Goal: Task Accomplishment & Management: Manage account settings

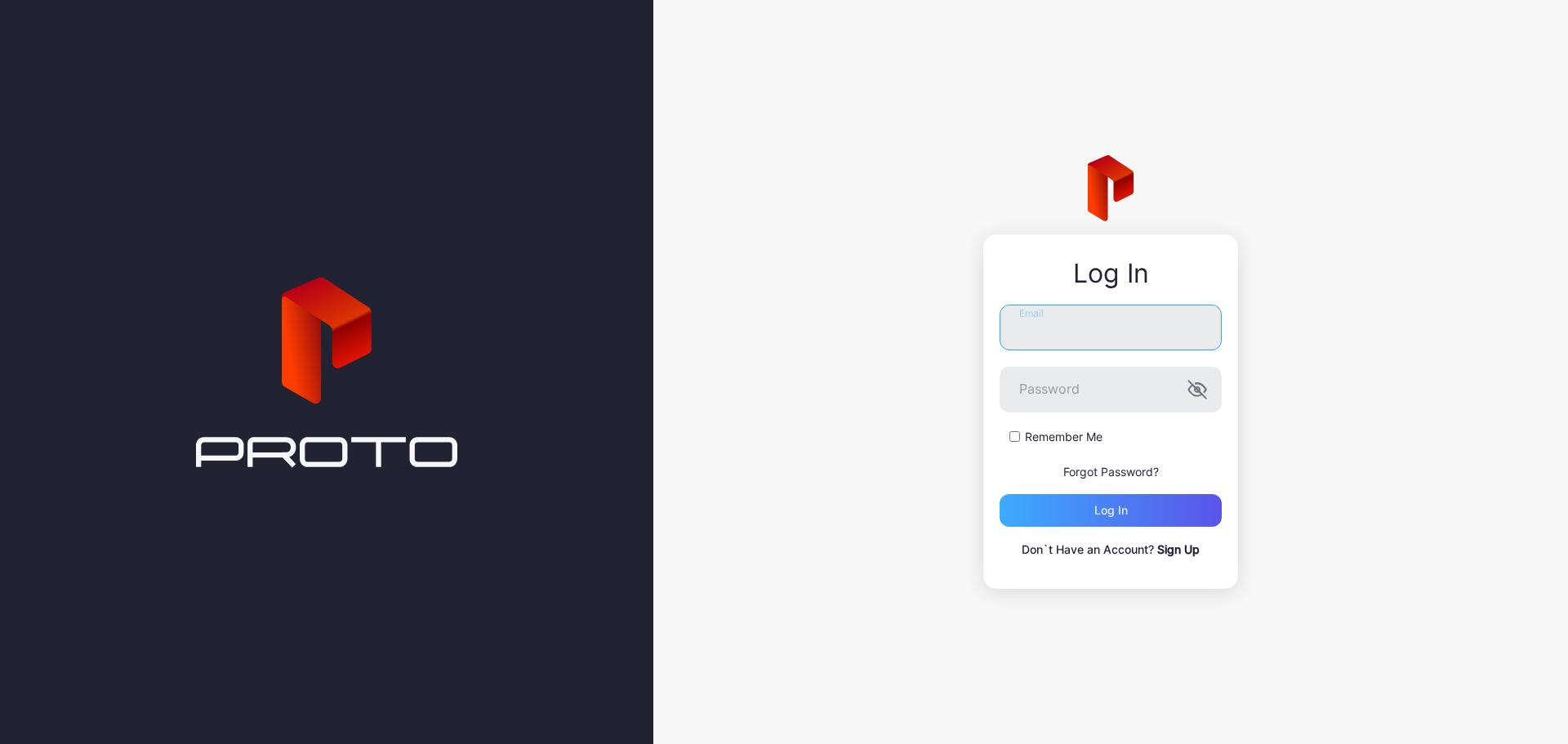
type input "**********"
click at [1126, 518] on div "Log in" at bounding box center [1110, 511] width 222 height 33
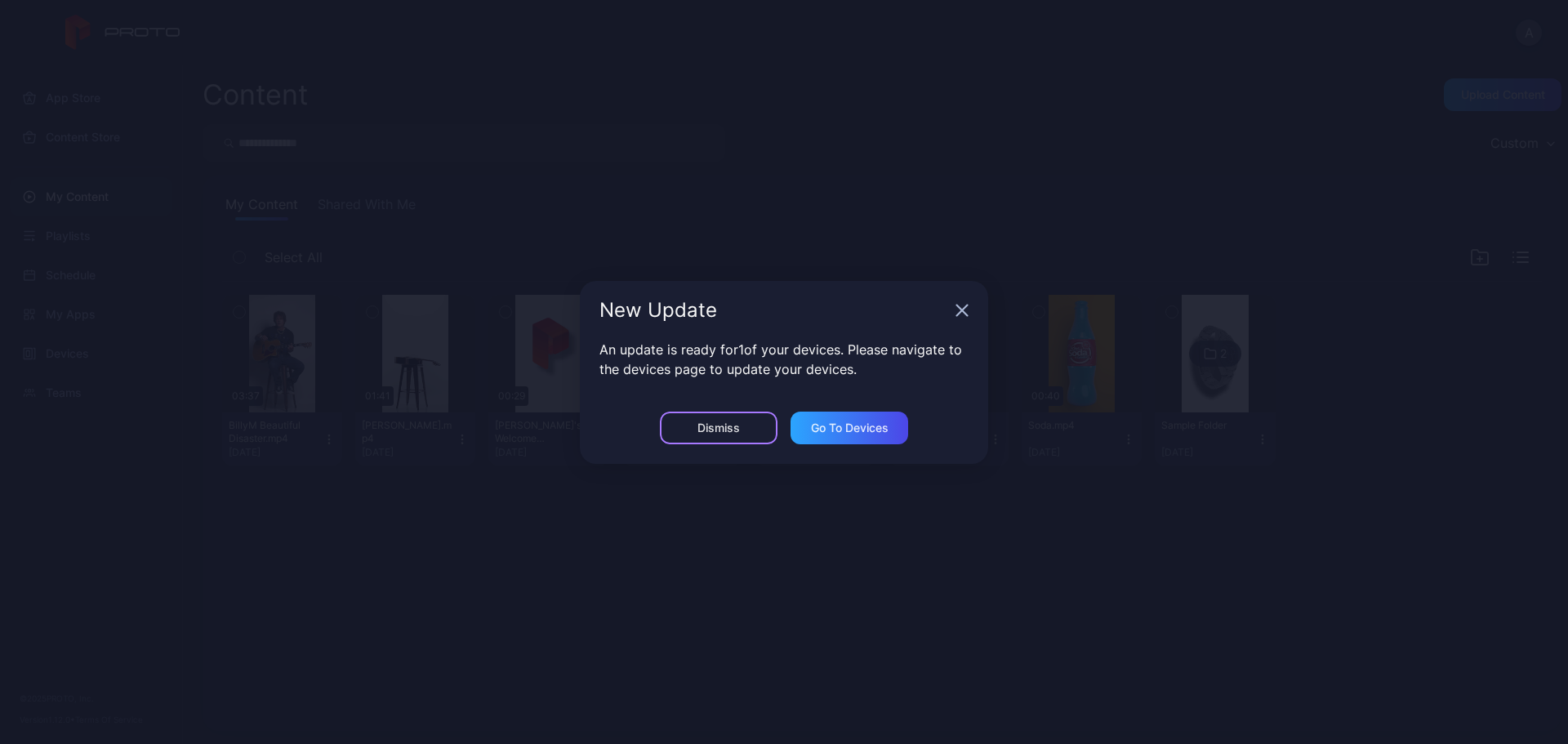
click at [767, 436] on div "Dismiss" at bounding box center [719, 428] width 118 height 33
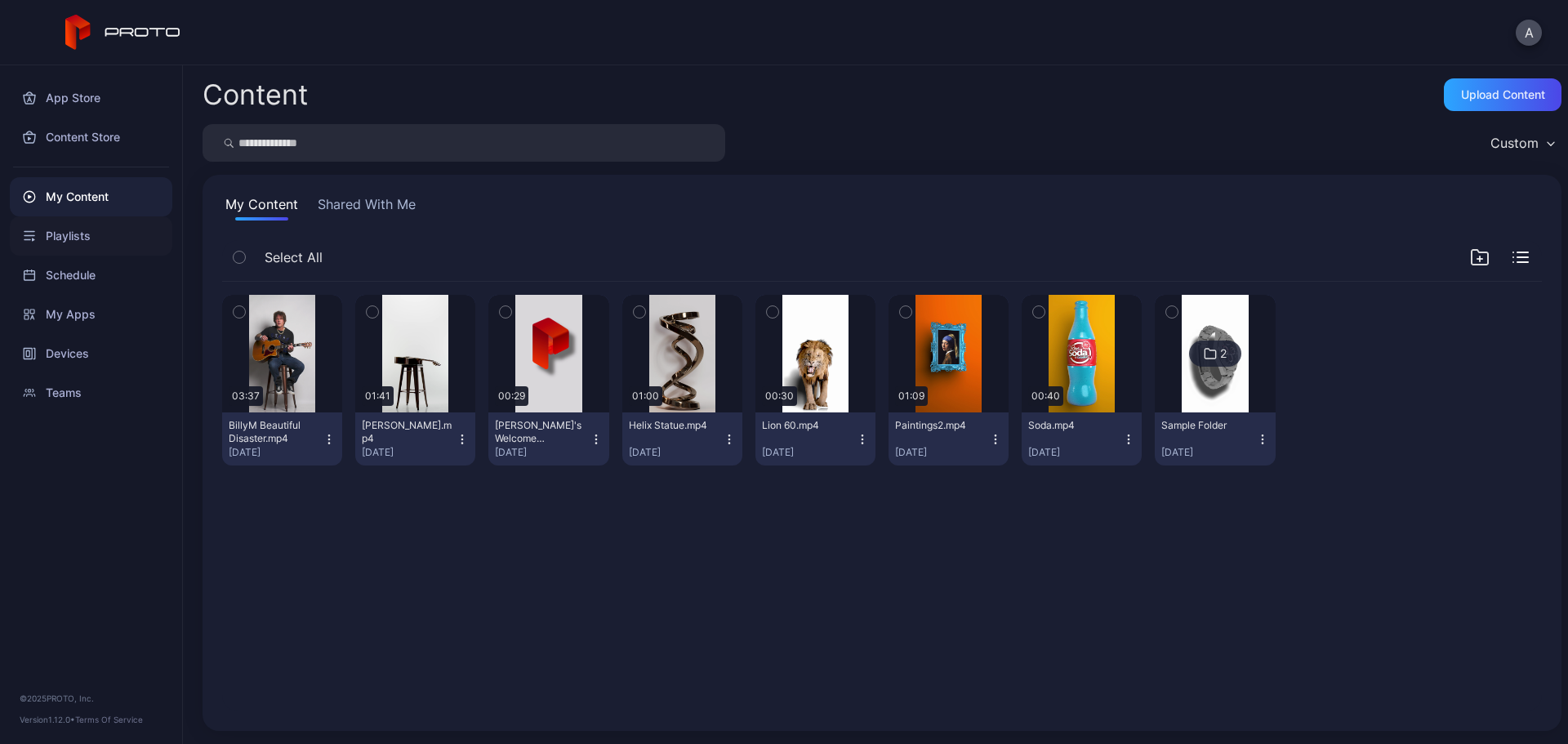
click at [93, 234] on div "Playlists" at bounding box center [91, 236] width 163 height 40
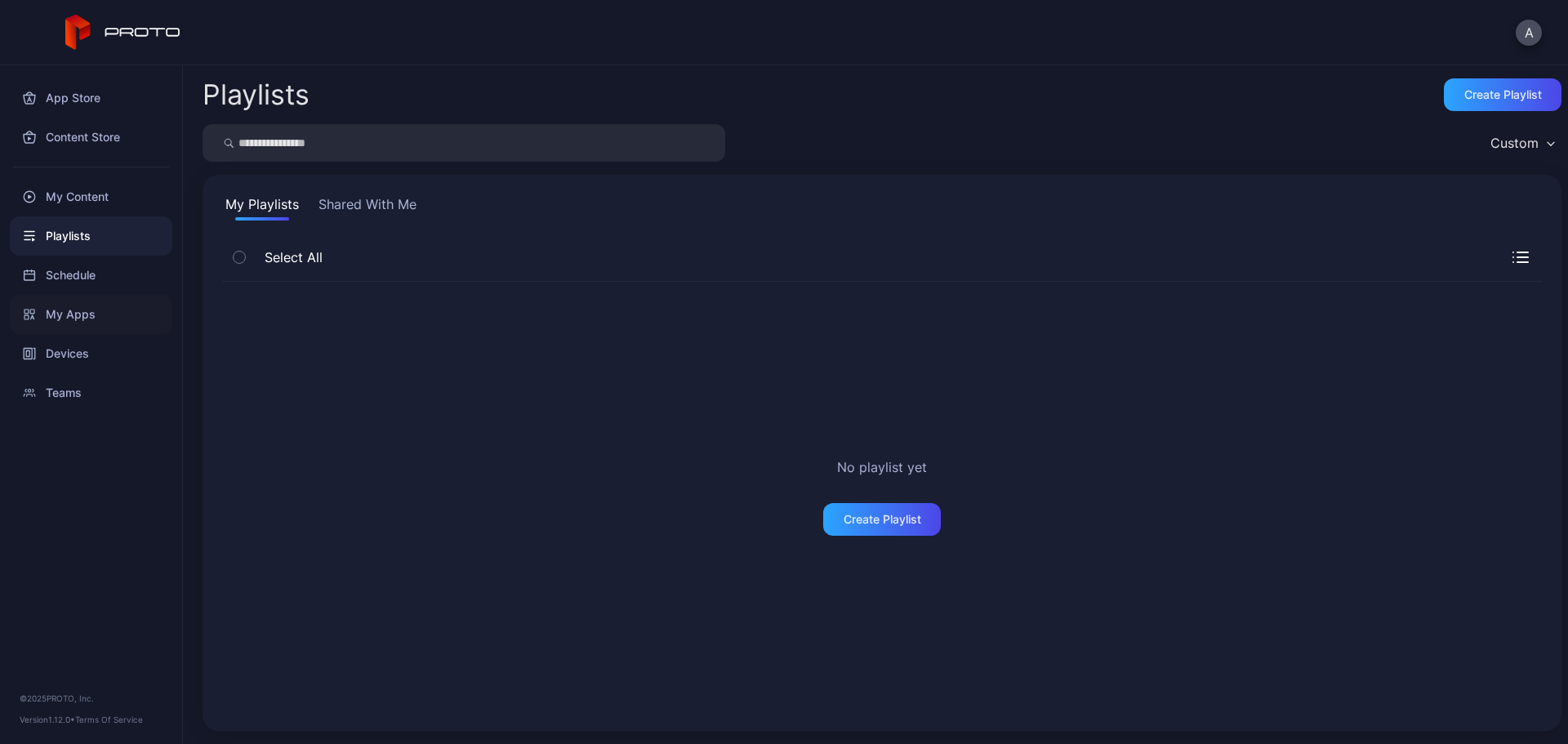
click at [125, 295] on div "My Apps" at bounding box center [91, 314] width 163 height 40
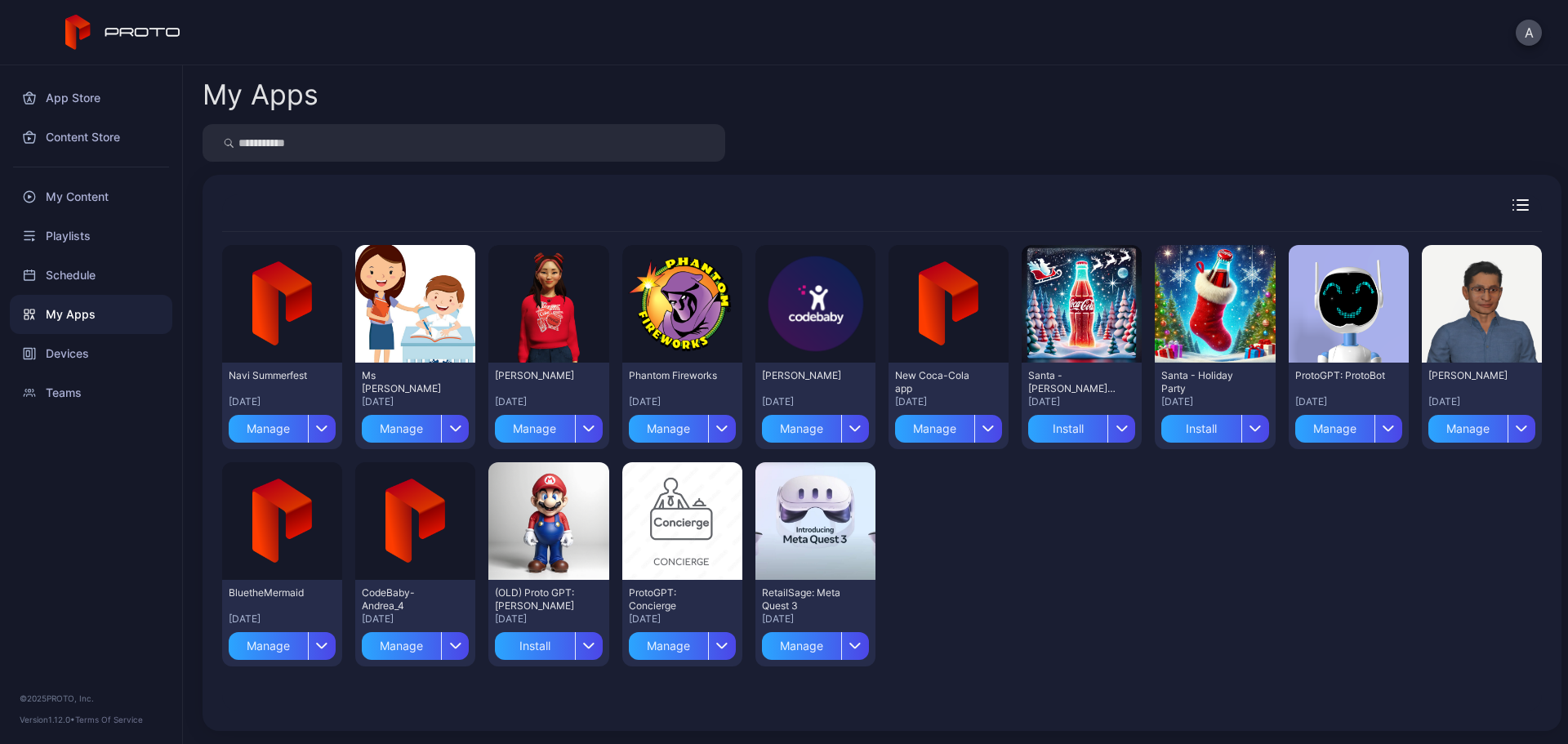
drag, startPoint x: 1455, startPoint y: 365, endPoint x: 1494, endPoint y: 362, distance: 39.1
click at [1494, 362] on div "[PERSON_NAME] [DATE] Manage" at bounding box center [1481, 405] width 120 height 87
click at [1443, 376] on div "[PERSON_NAME]" at bounding box center [1473, 375] width 90 height 13
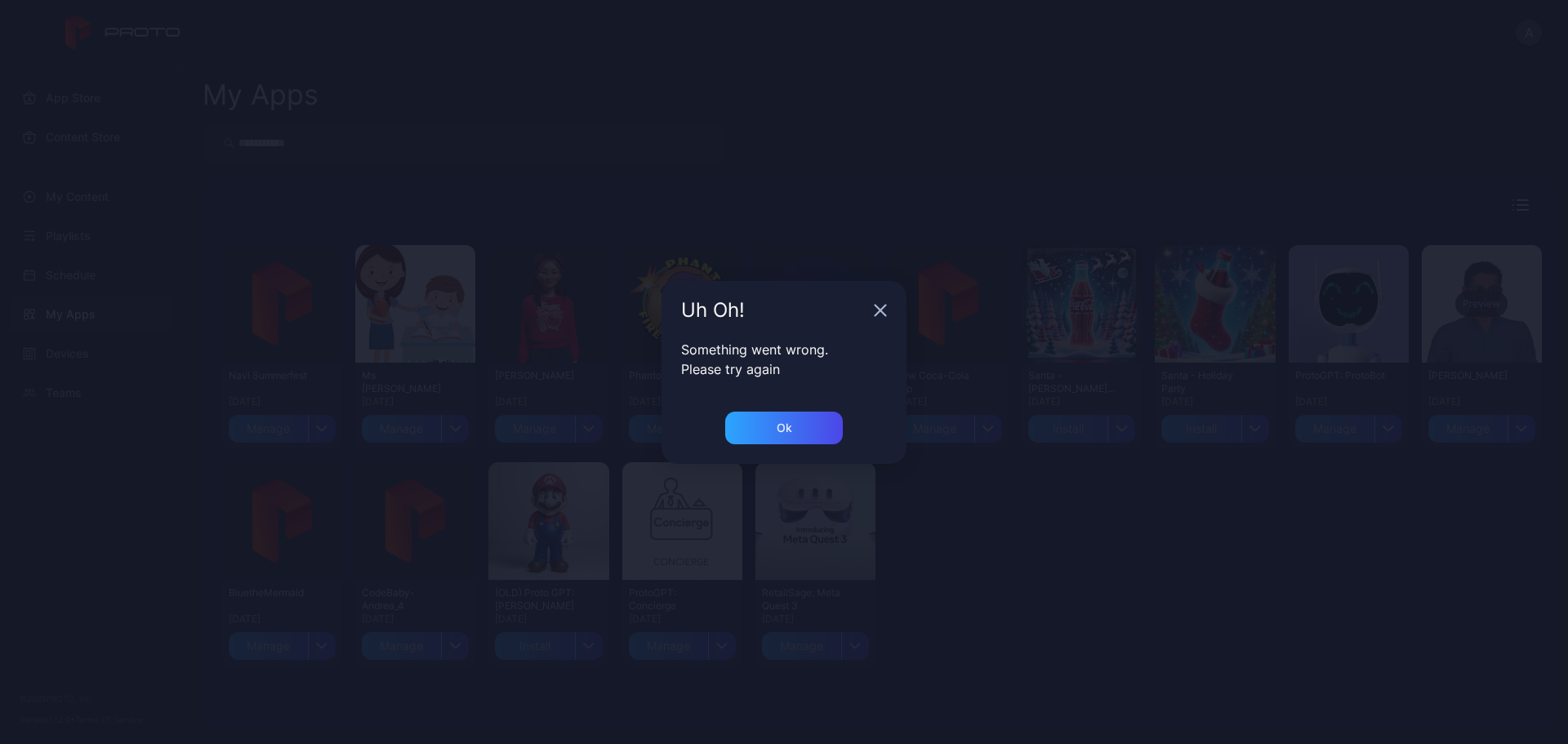
click at [1466, 334] on body "A App Store Content Store My Content Playlists Schedule My Apps Devices Teams ©…" at bounding box center [784, 372] width 1568 height 744
click at [798, 416] on div "Ok" at bounding box center [784, 428] width 118 height 33
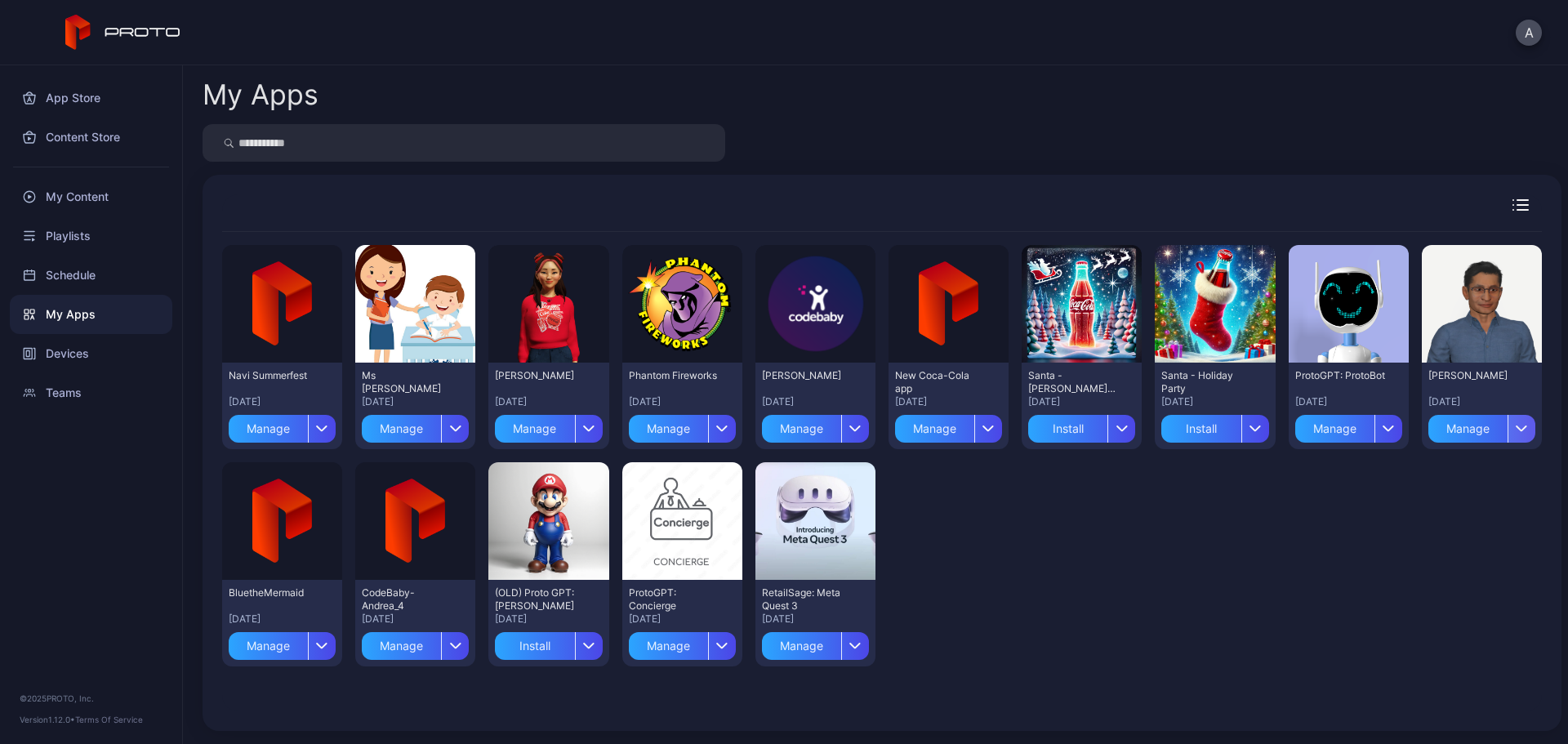
click at [1516, 426] on icon "button" at bounding box center [1522, 428] width 12 height 7
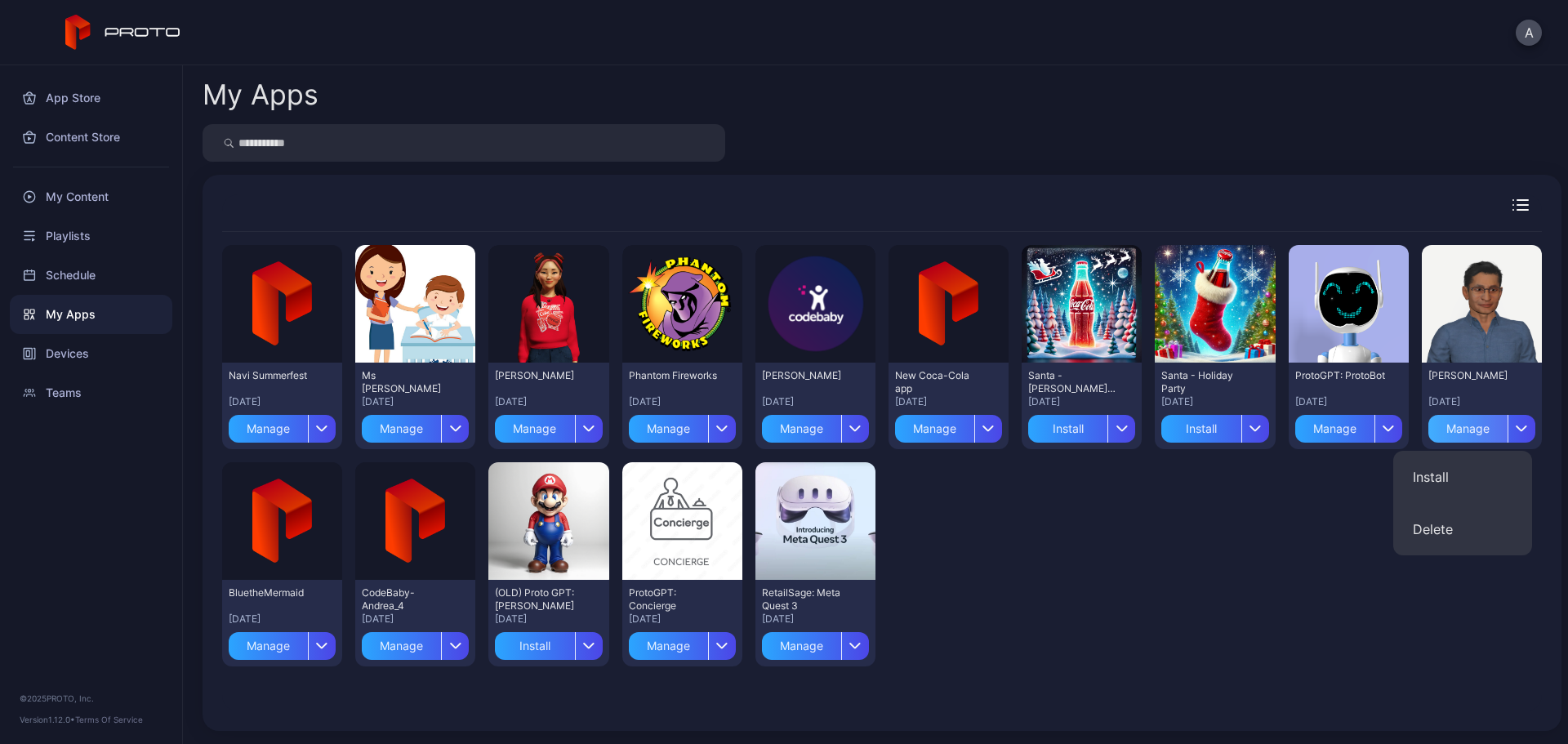
click at [1470, 419] on div "Manage" at bounding box center [1468, 429] width 79 height 28
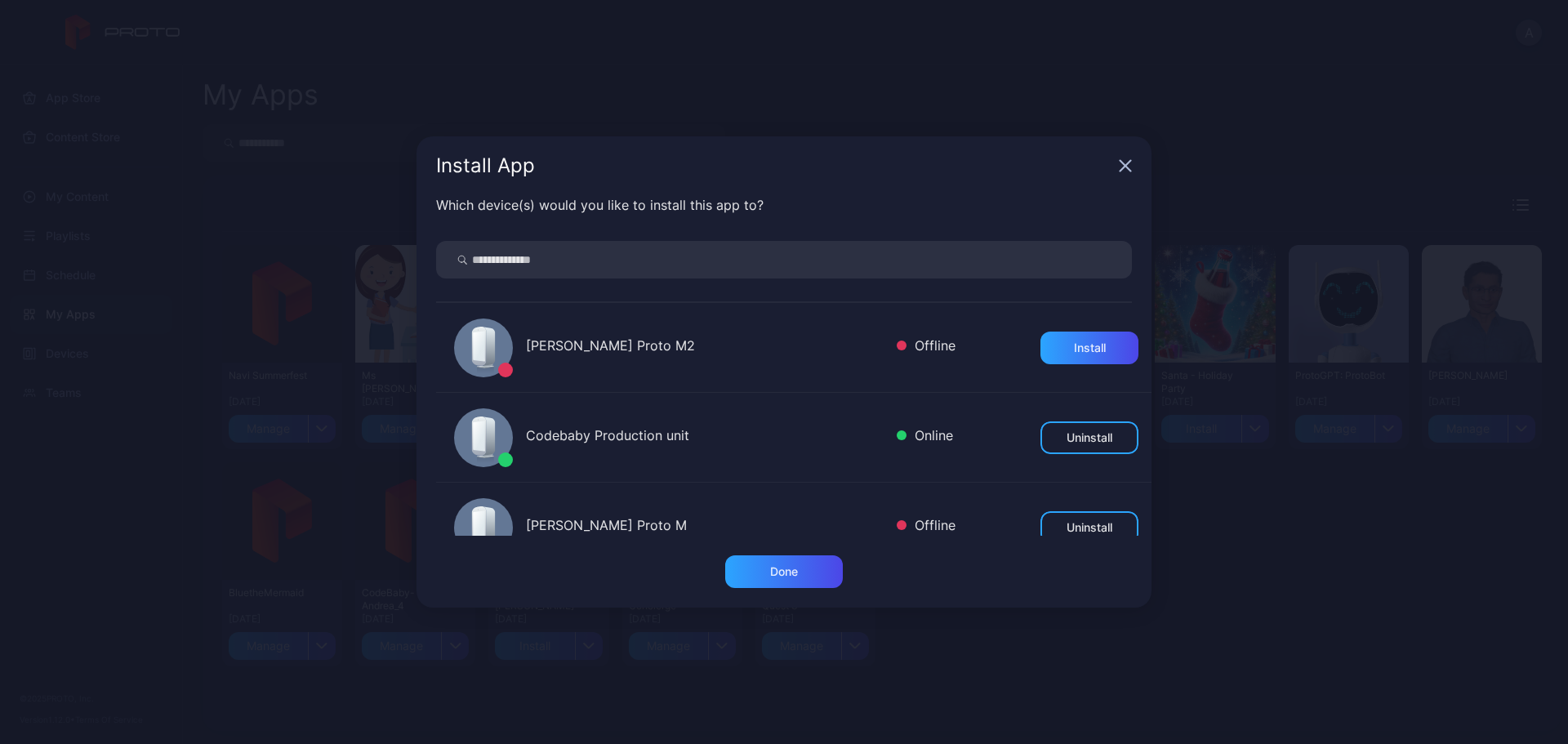
click at [1130, 169] on icon "button" at bounding box center [1126, 166] width 11 height 11
